Goal: Task Accomplishment & Management: Manage account settings

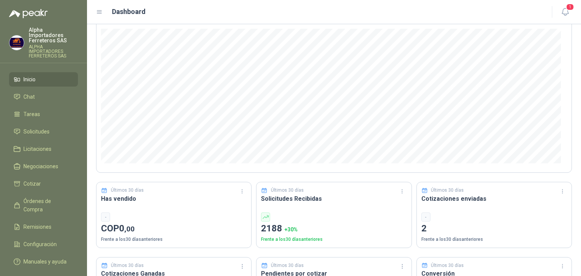
scroll to position [151, 0]
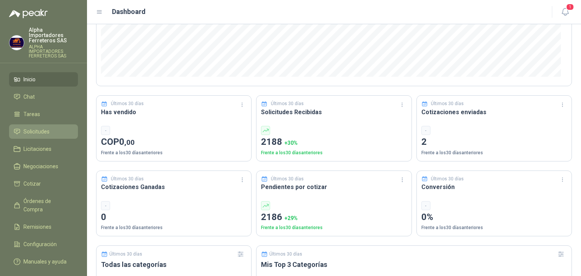
click at [42, 127] on span "Solicitudes" at bounding box center [36, 131] width 26 height 8
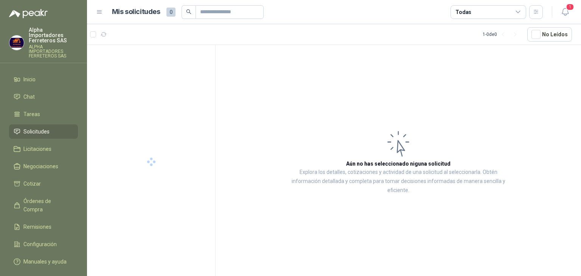
click at [475, 12] on div "Todas" at bounding box center [488, 12] width 76 height 14
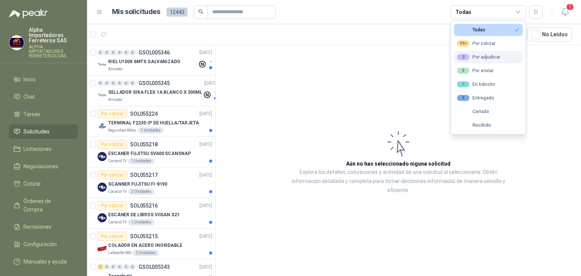
click at [482, 56] on div "2 Por adjudicar" at bounding box center [478, 57] width 43 height 6
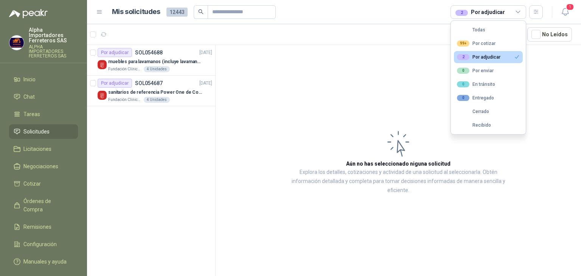
click at [488, 9] on div "2 Por adjudicar" at bounding box center [480, 12] width 50 height 8
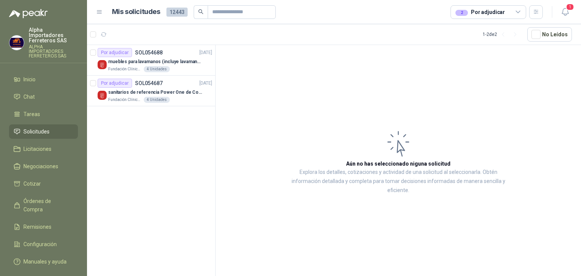
click at [486, 11] on div "2 Por adjudicar" at bounding box center [480, 12] width 50 height 8
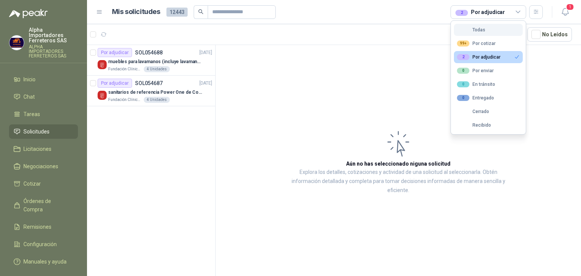
click at [483, 28] on div "Todas" at bounding box center [471, 29] width 28 height 5
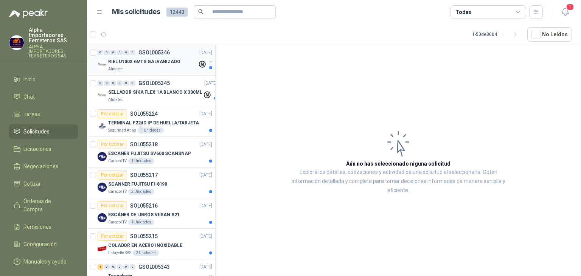
click at [171, 65] on div "RIEL U100X 6MTS GALVANIZADO" at bounding box center [152, 61] width 89 height 9
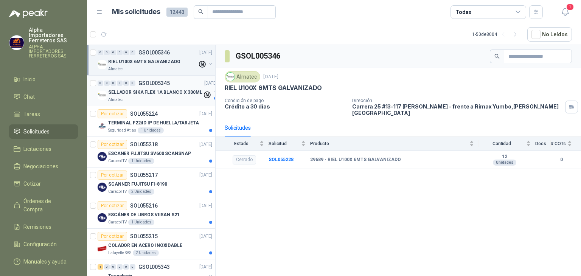
click at [166, 100] on div "Almatec" at bounding box center [155, 100] width 94 height 6
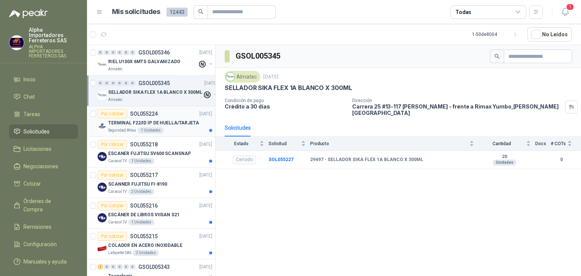
click at [170, 126] on div "TERMINAL F22/ID IP DE HUELLA/TARJETA" at bounding box center [160, 122] width 104 height 9
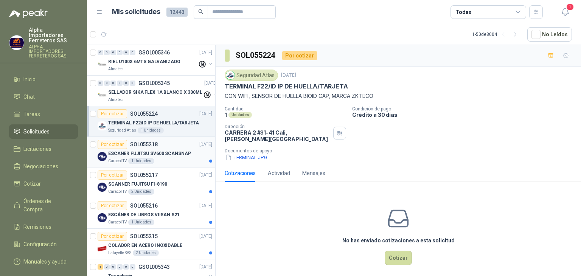
click at [168, 150] on p "ESCANER FUJITSU SV600 SCANSNAP" at bounding box center [149, 153] width 82 height 7
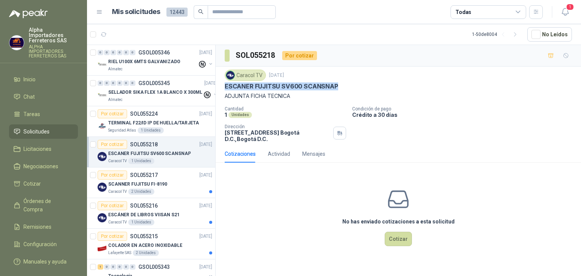
drag, startPoint x: 344, startPoint y: 87, endPoint x: 224, endPoint y: 82, distance: 120.3
click at [224, 82] on div "Caracol TV [DATE] ESCANER FUJITSU SV600 SCANSNAP ADJUNTA FICHA TECNICA Cantidad…" at bounding box center [398, 106] width 365 height 79
copy p "ESCANER FUJITSU SV600 SCANSNAP"
click at [342, 79] on div "Caracol TV [DATE]" at bounding box center [398, 75] width 347 height 11
click at [166, 181] on div "SCANNER FUJITSU FI-8190" at bounding box center [160, 184] width 104 height 9
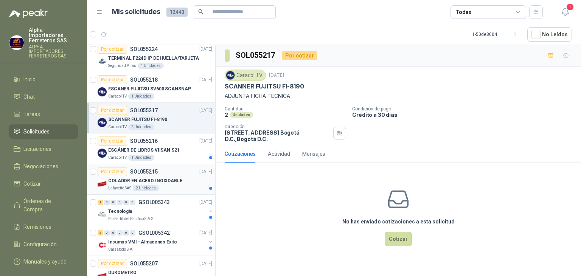
scroll to position [76, 0]
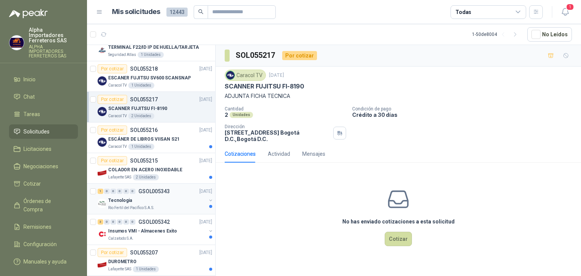
click at [174, 200] on div "Tecnologia" at bounding box center [157, 200] width 98 height 9
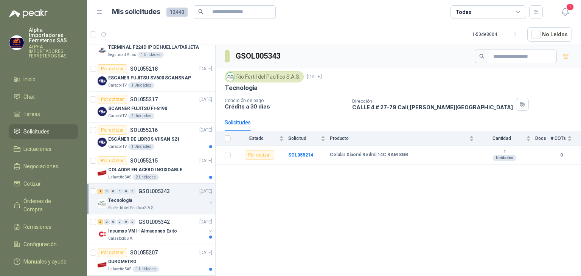
scroll to position [113, 0]
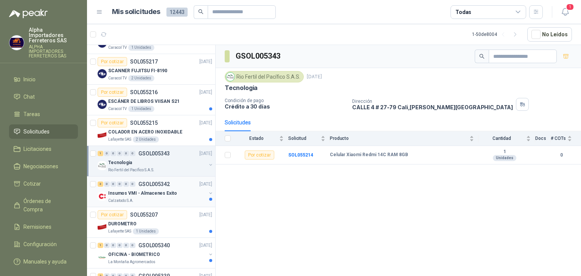
click at [174, 196] on div "Insumos VMI - Almacenes Exito" at bounding box center [157, 193] width 98 height 9
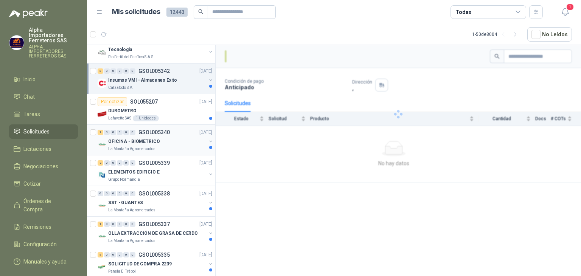
scroll to position [227, 0]
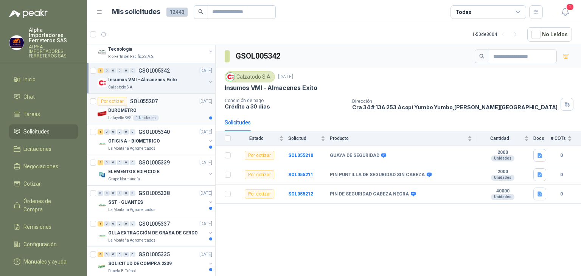
click at [169, 116] on div "Lafayette SAS 1 Unidades" at bounding box center [160, 118] width 104 height 6
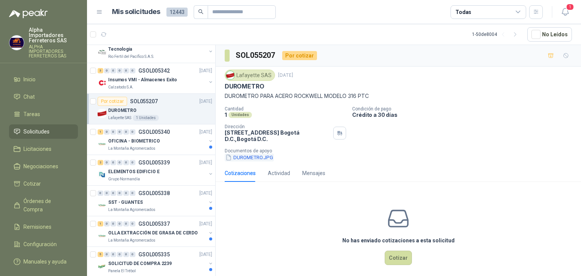
click at [259, 158] on button "DUROMETRO.JPG" at bounding box center [249, 158] width 49 height 8
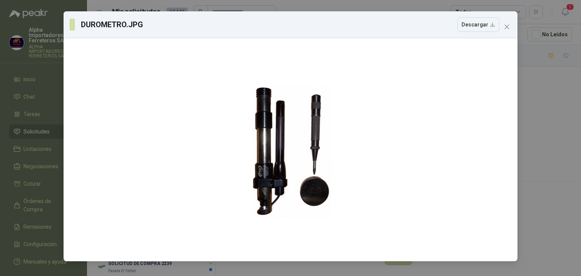
click at [535, 71] on div "DUROMETRO.JPG Descargar" at bounding box center [290, 138] width 581 height 276
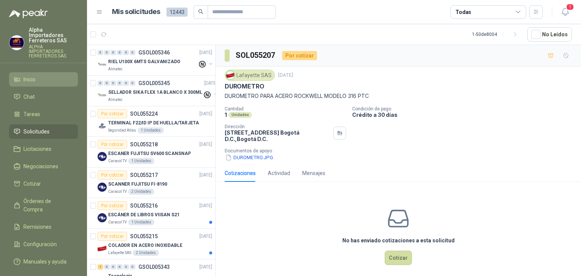
click at [32, 75] on span "Inicio" at bounding box center [29, 79] width 12 height 8
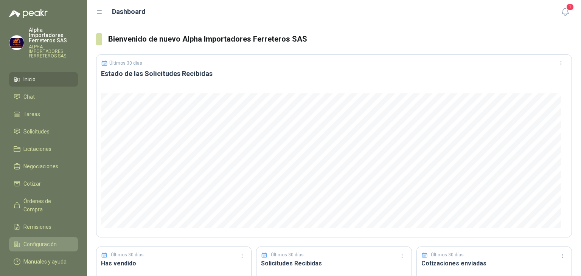
click at [37, 240] on span "Configuración" at bounding box center [39, 244] width 33 height 8
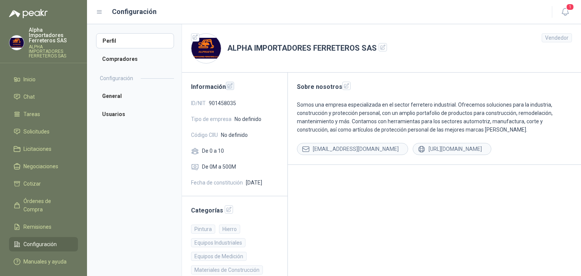
click at [231, 87] on icon "button" at bounding box center [230, 86] width 6 height 6
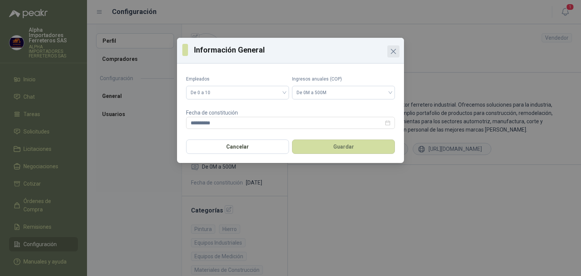
click at [394, 52] on icon "Close" at bounding box center [393, 51] width 9 height 9
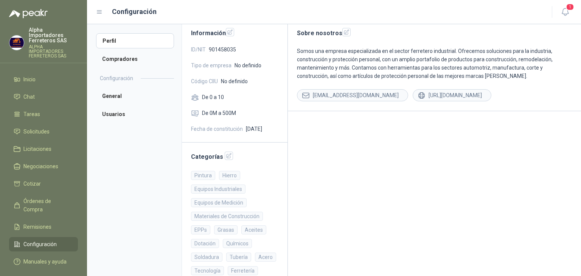
scroll to position [94, 0]
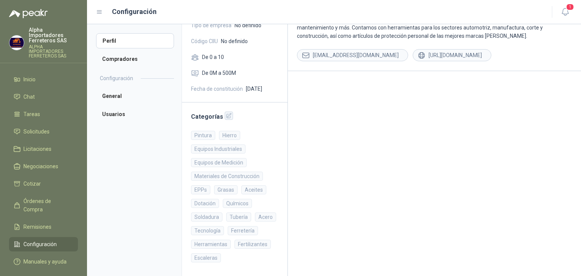
click at [226, 115] on icon "button" at bounding box center [229, 116] width 6 height 6
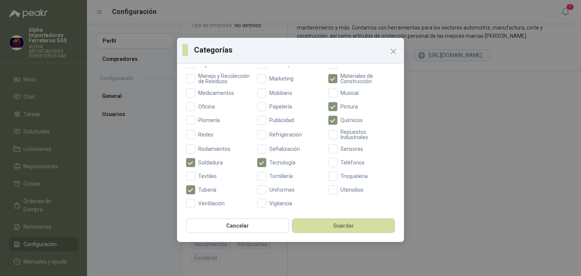
scroll to position [285, 0]
click at [266, 147] on span "Señalización" at bounding box center [284, 148] width 37 height 5
click at [339, 223] on button "Guardar" at bounding box center [343, 226] width 103 height 14
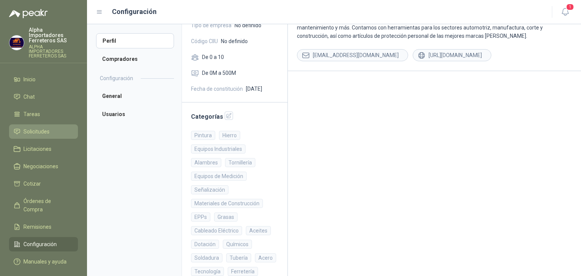
click at [49, 127] on li "Solicitudes" at bounding box center [44, 131] width 60 height 8
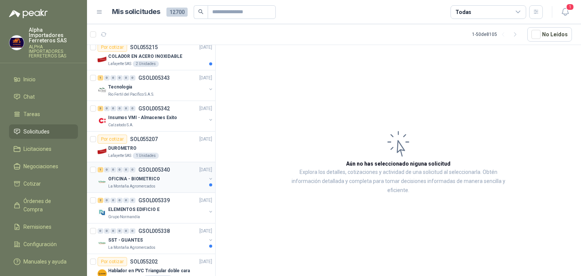
scroll to position [227, 0]
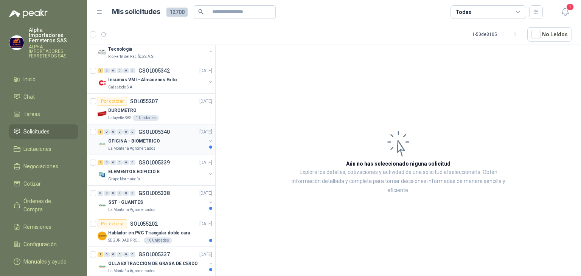
click at [166, 146] on div "La Montaña Agromercados" at bounding box center [157, 149] width 98 height 6
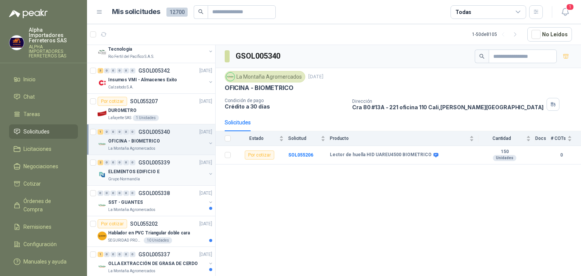
click at [166, 173] on div "ELEMENTOS EDIFICIO E" at bounding box center [157, 171] width 98 height 9
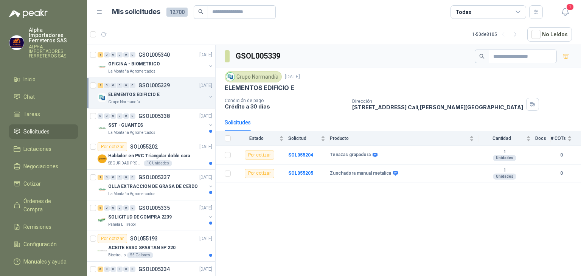
scroll to position [303, 0]
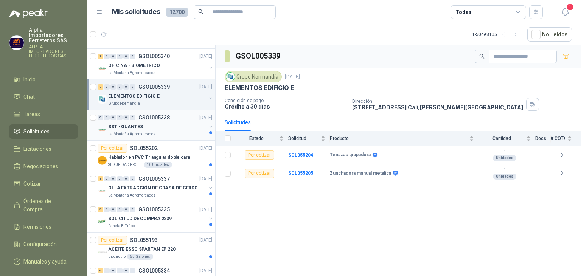
click at [172, 131] on div "La Montaña Agromercados" at bounding box center [157, 134] width 98 height 6
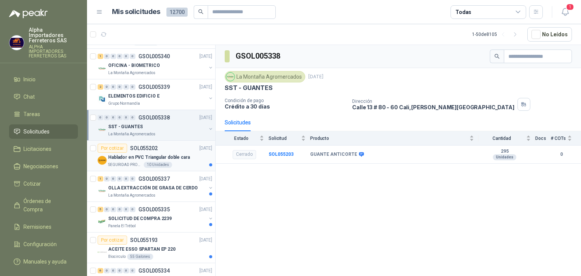
click at [177, 155] on p "Hablador en PVC Triangular doble cara" at bounding box center [149, 157] width 82 height 7
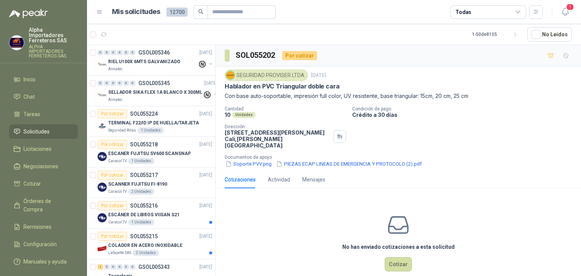
click at [267, 117] on div "10 Unidades" at bounding box center [285, 115] width 121 height 6
click at [377, 19] on header "Mis solicitudes 12700 Todas 1" at bounding box center [334, 12] width 494 height 24
click at [150, 60] on p "RIEL U100X 6MTS GALVANIZADO" at bounding box center [144, 61] width 72 height 7
